Goal: Information Seeking & Learning: Compare options

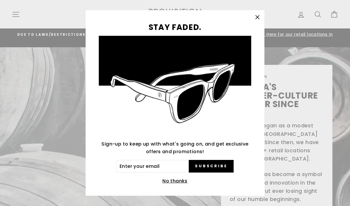
click at [259, 17] on icon "button" at bounding box center [257, 17] width 8 height 8
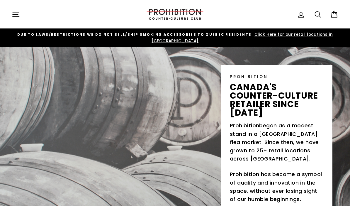
click at [17, 14] on icon "button" at bounding box center [16, 14] width 6 height 4
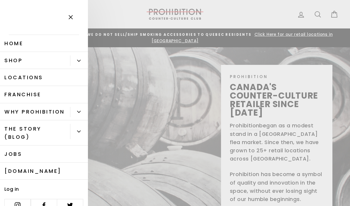
click at [77, 62] on button "Primary" at bounding box center [79, 60] width 18 height 10
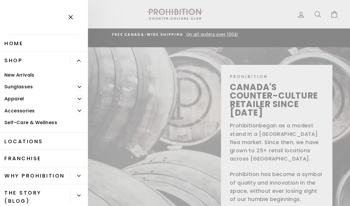
click at [79, 108] on span "Primary" at bounding box center [79, 110] width 8 height 8
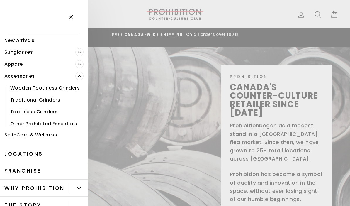
scroll to position [37, 0]
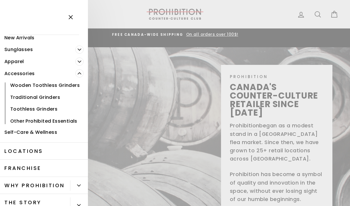
click at [12, 75] on link "Accessories" at bounding box center [37, 73] width 75 height 12
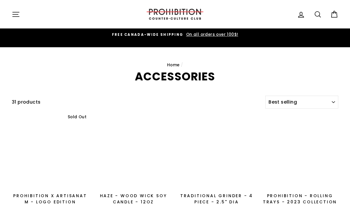
select select "best-selling"
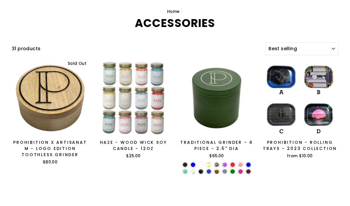
scroll to position [32, 0]
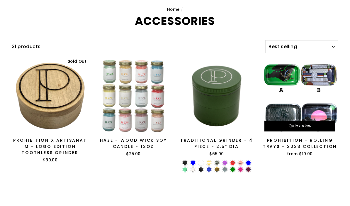
click at [319, 107] on div at bounding box center [299, 118] width 77 height 77
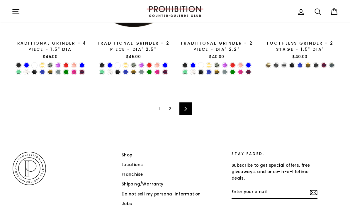
scroll to position [897, 0]
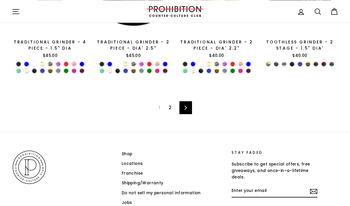
click at [173, 103] on link "2" at bounding box center [170, 107] width 10 height 9
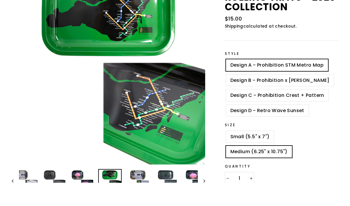
scroll to position [71, 0]
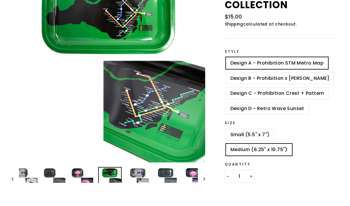
click at [143, 191] on img at bounding box center [138, 202] width 22 height 22
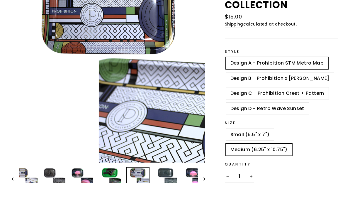
click at [172, 191] on img at bounding box center [166, 202] width 22 height 22
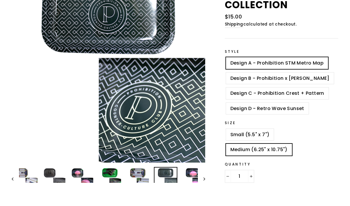
click at [191, 191] on img at bounding box center [193, 202] width 22 height 22
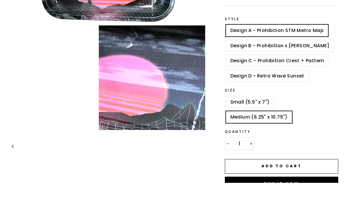
scroll to position [98, 0]
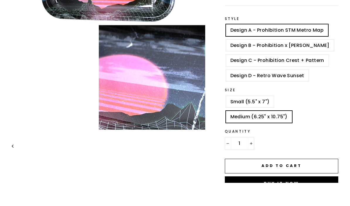
click at [264, 119] on label "Small (5.5" x 7")" at bounding box center [250, 125] width 48 height 12
click at [225, 119] on input "Small (5.5" x 7")" at bounding box center [225, 119] width 0 height 0
radio input "true"
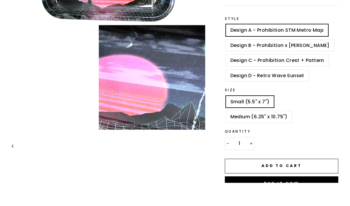
scroll to position [122, 0]
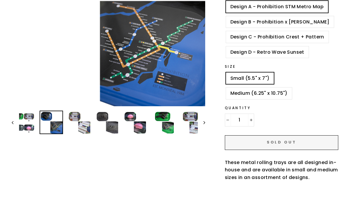
click at [4, 79] on div "Close (esc) Close (esc) Close (esc) Close (esc) Close (esc) Close (esc) Close (…" at bounding box center [175, 98] width 350 height 324
click at [82, 134] on img at bounding box center [79, 145] width 22 height 22
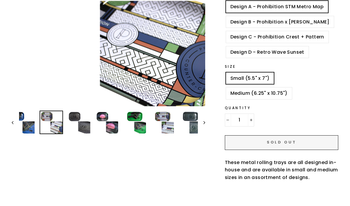
click at [85, 134] on img at bounding box center [79, 145] width 22 height 22
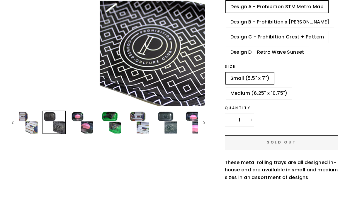
click at [80, 134] on img at bounding box center [82, 145] width 22 height 22
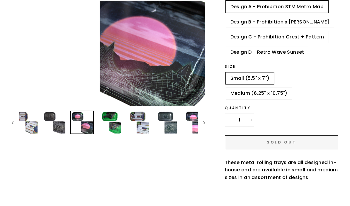
click at [104, 134] on img at bounding box center [110, 145] width 22 height 22
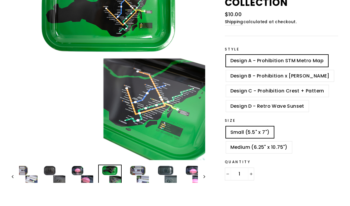
scroll to position [69, 0]
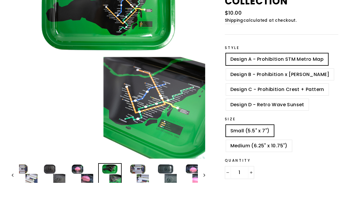
click at [194, 187] on img at bounding box center [193, 198] width 22 height 22
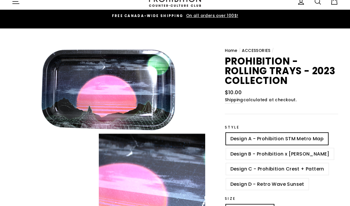
scroll to position [0, 0]
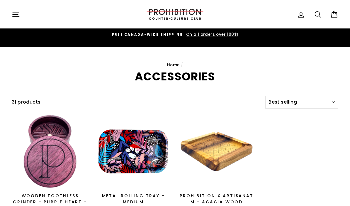
select select "best-selling"
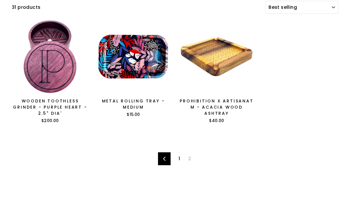
scroll to position [74, 0]
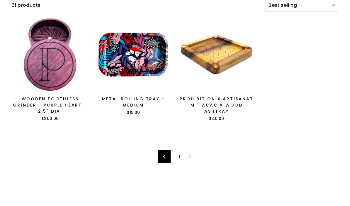
click at [180, 175] on link "1" at bounding box center [179, 179] width 9 height 9
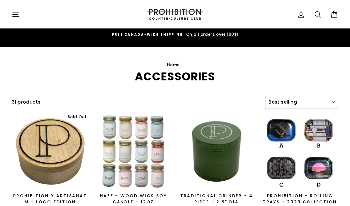
select select "best-selling"
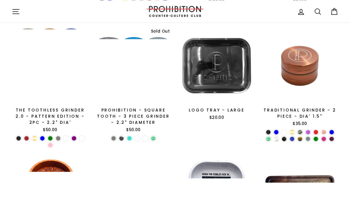
scroll to position [334, 0]
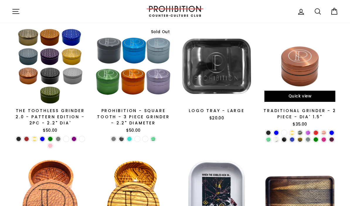
click at [293, 109] on div "TRADITIONAL GRINDER - 2 PIECE - DIA' 1.5"" at bounding box center [300, 114] width 77 height 12
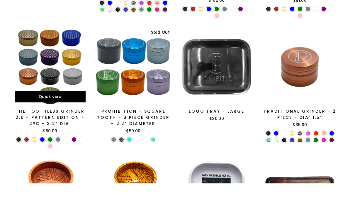
click at [35, 131] on div "The Toothless Grinder 2.0 - Pattern Edition - 2PC - 2.2" Dia'" at bounding box center [50, 140] width 77 height 18
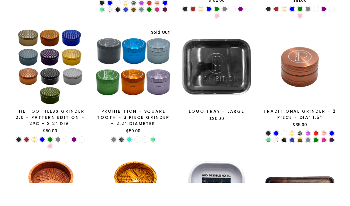
click at [150, 131] on div "Prohibition - Square Tooth - 3 Piece Grinder - 2.2" Diameter" at bounding box center [133, 140] width 77 height 18
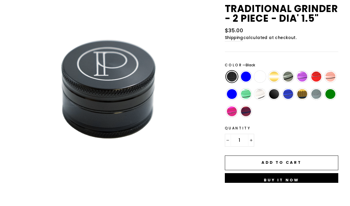
scroll to position [48, 0]
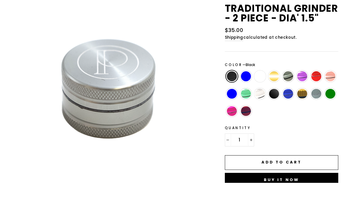
click at [282, 94] on div "Gray" at bounding box center [288, 102] width 14 height 17
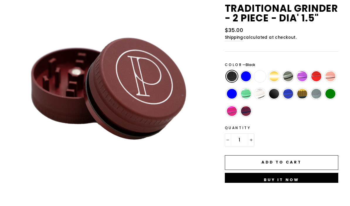
click at [289, 94] on label "Gray" at bounding box center [288, 100] width 12 height 12
click at [282, 94] on input "Gray" at bounding box center [281, 94] width 0 height 0
radio input "true"
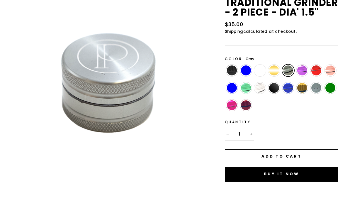
scroll to position [72, 0]
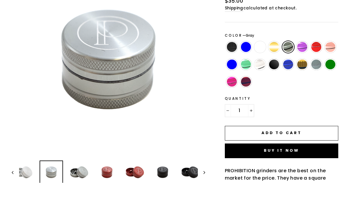
click at [275, 82] on label "Matte Black" at bounding box center [274, 88] width 12 height 12
click at [267, 82] on input "Matte Black" at bounding box center [267, 82] width 0 height 0
radio input "true"
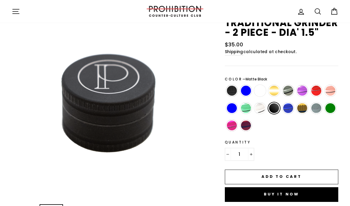
scroll to position [50, 0]
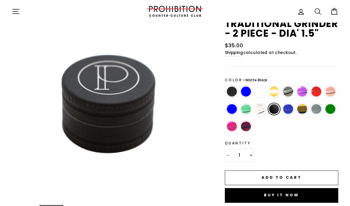
click at [285, 86] on label "Gray" at bounding box center [288, 92] width 12 height 12
click at [282, 86] on input "Gray" at bounding box center [281, 86] width 0 height 0
radio input "true"
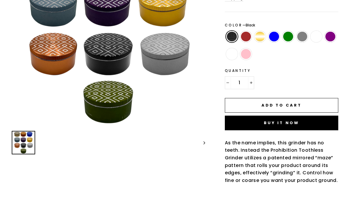
scroll to position [109, 0]
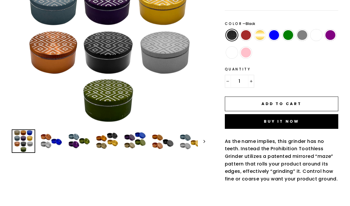
click at [48, 153] on img at bounding box center [51, 164] width 22 height 22
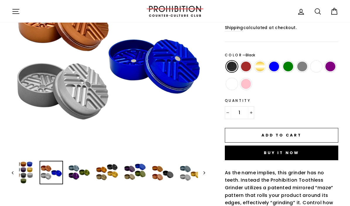
scroll to position [100, 0]
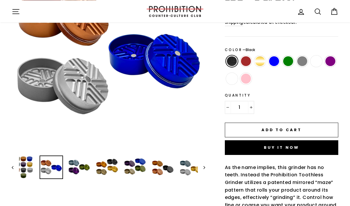
click at [81, 161] on img at bounding box center [79, 167] width 22 height 22
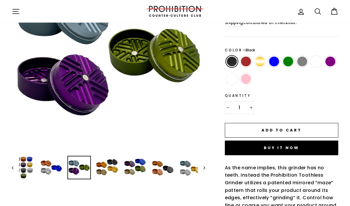
click at [110, 158] on img at bounding box center [107, 167] width 22 height 22
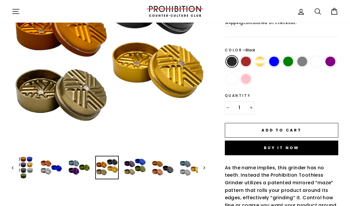
click at [235, 56] on label "Black" at bounding box center [232, 62] width 12 height 12
click at [225, 56] on input "Black" at bounding box center [225, 56] width 0 height 0
click at [230, 56] on label "Black" at bounding box center [232, 62] width 12 height 12
click at [225, 56] on input "Black" at bounding box center [225, 56] width 0 height 0
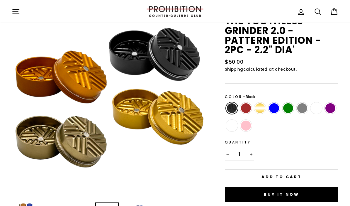
scroll to position [51, 0]
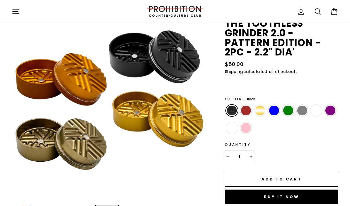
click at [230, 105] on label "Black" at bounding box center [232, 111] width 12 height 12
click at [225, 105] on input "Black" at bounding box center [225, 105] width 0 height 0
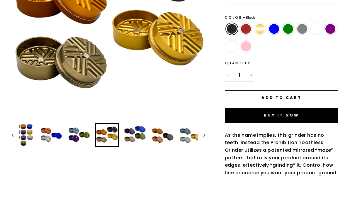
scroll to position [118, 0]
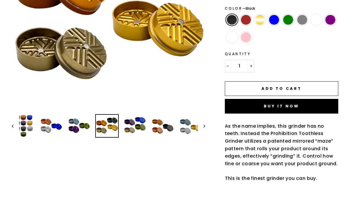
click at [26, 138] on img at bounding box center [23, 149] width 22 height 22
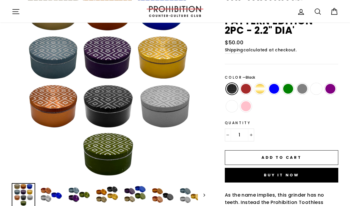
scroll to position [72, 0]
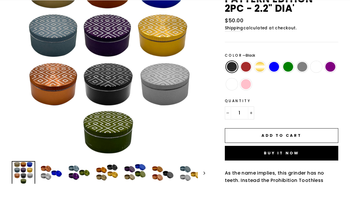
click at [49, 184] on img at bounding box center [51, 195] width 22 height 22
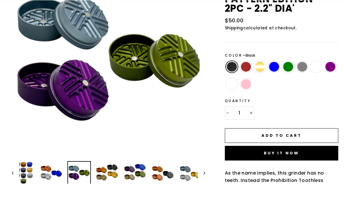
click at [132, 184] on img at bounding box center [135, 195] width 22 height 22
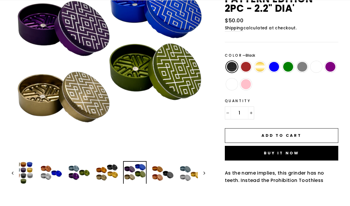
click at [166, 184] on img at bounding box center [163, 195] width 22 height 22
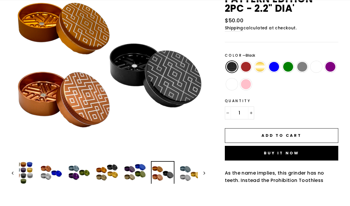
click at [188, 184] on img at bounding box center [191, 195] width 22 height 22
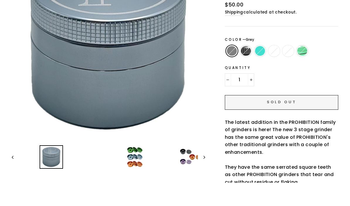
scroll to position [93, 0]
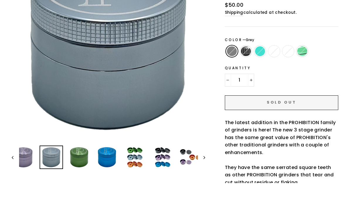
click at [137, 169] on img at bounding box center [135, 180] width 22 height 22
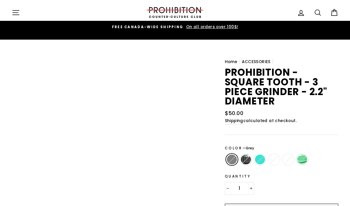
scroll to position [0, 0]
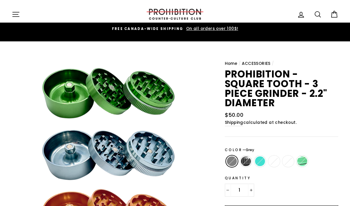
click at [18, 14] on icon "button" at bounding box center [16, 14] width 8 height 8
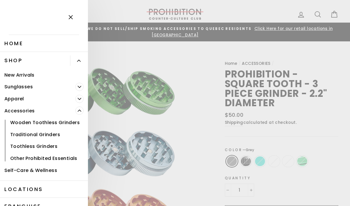
click at [14, 110] on link "Accessories" at bounding box center [37, 111] width 75 height 12
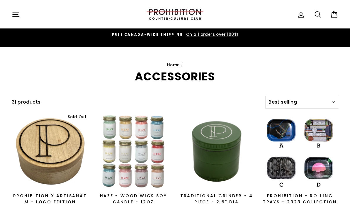
select select "best-selling"
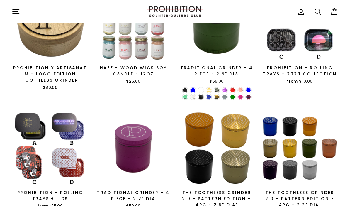
scroll to position [111, 0]
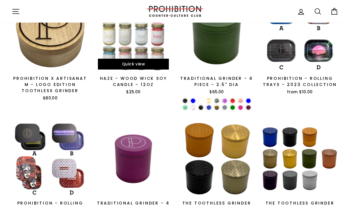
click at [151, 75] on div "Haze - Wood Wick Soy Candle - 12oz" at bounding box center [133, 81] width 77 height 12
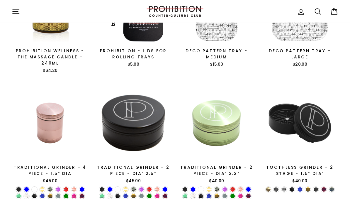
scroll to position [824, 0]
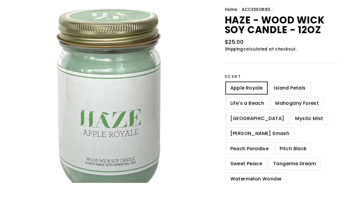
scroll to position [37, 0]
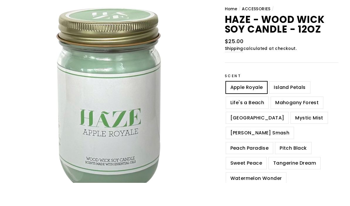
click at [254, 135] on label "[GEOGRAPHIC_DATA]" at bounding box center [257, 141] width 63 height 12
click at [225, 135] on input "[GEOGRAPHIC_DATA]" at bounding box center [225, 135] width 0 height 0
radio input "true"
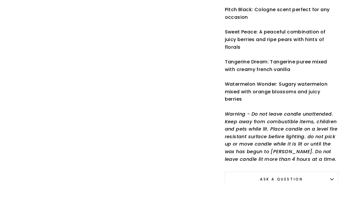
scroll to position [548, 0]
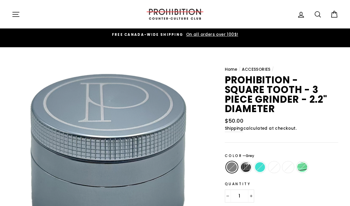
click at [11, 13] on button "Site navigation" at bounding box center [15, 14] width 15 height 13
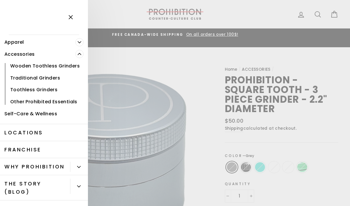
scroll to position [57, 0]
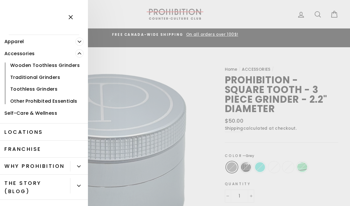
click at [25, 100] on link "Other Prohibited Essentials" at bounding box center [44, 101] width 88 height 12
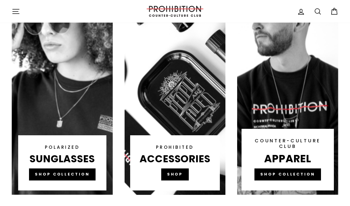
scroll to position [375, 0]
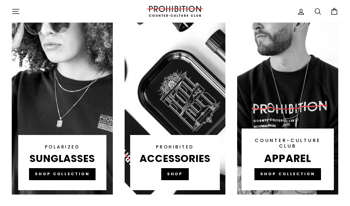
click at [177, 167] on link at bounding box center [175, 83] width 101 height 223
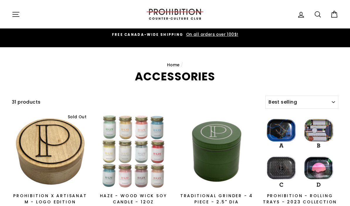
select select "best-selling"
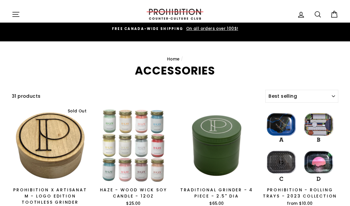
click at [13, 13] on icon "button" at bounding box center [16, 14] width 8 height 8
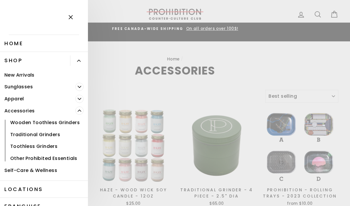
click at [75, 111] on link "Accessories" at bounding box center [37, 111] width 75 height 12
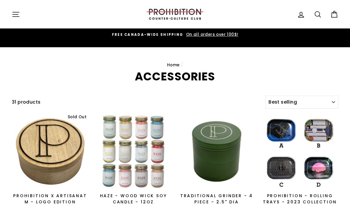
select select "best-selling"
click at [13, 15] on icon "button" at bounding box center [16, 14] width 8 height 8
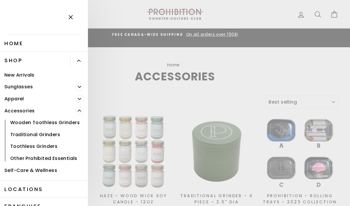
click at [79, 109] on icon "Primary" at bounding box center [80, 111] width 4 height 4
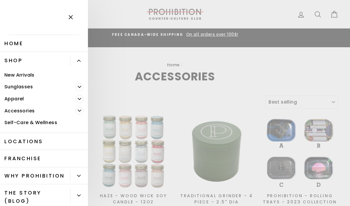
click at [82, 96] on span "Primary" at bounding box center [79, 99] width 8 height 8
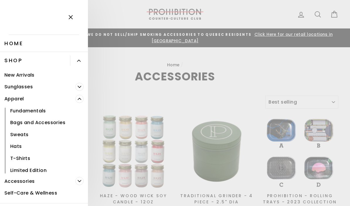
click at [80, 97] on icon "Primary" at bounding box center [80, 99] width 4 height 4
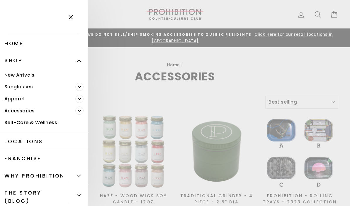
click at [11, 74] on link "New Arrivals" at bounding box center [44, 75] width 88 height 12
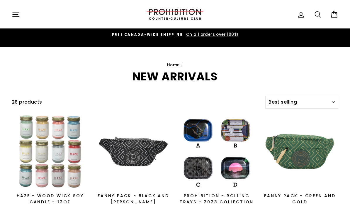
select select "best-selling"
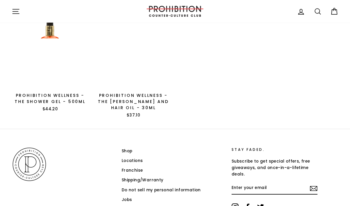
scroll to position [852, 0]
